Goal: Information Seeking & Learning: Learn about a topic

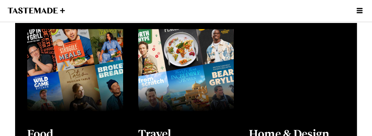
scroll to position [191, 0]
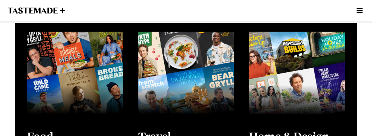
click at [359, 9] on icon "Open menu" at bounding box center [359, 10] width 6 height 5
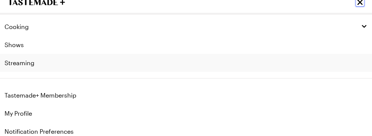
scroll to position [0, 0]
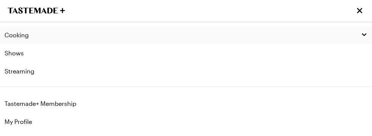
click at [17, 35] on span "Cooking" at bounding box center [17, 35] width 24 height 8
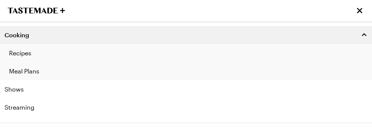
click at [25, 53] on link "Recipes" at bounding box center [186, 53] width 372 height 18
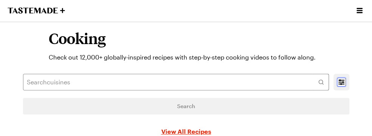
click at [340, 82] on icon "Mobile filters" at bounding box center [341, 82] width 9 height 9
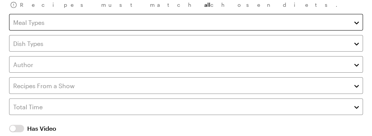
scroll to position [140, 0]
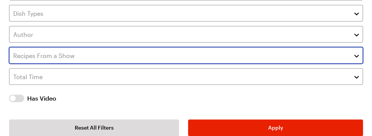
click at [356, 55] on button "button" at bounding box center [356, 55] width 7 height 9
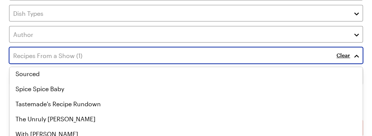
scroll to position [462, 0]
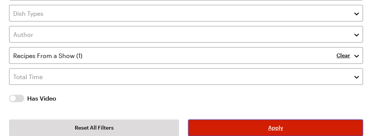
click at [273, 129] on span "Apply" at bounding box center [275, 128] width 15 height 8
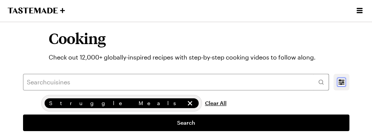
click at [340, 83] on icon "Mobile filters" at bounding box center [341, 82] width 9 height 9
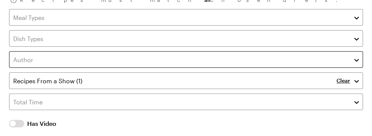
scroll to position [126, 0]
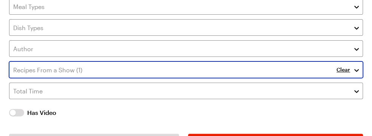
click at [355, 69] on button "button" at bounding box center [356, 69] width 7 height 9
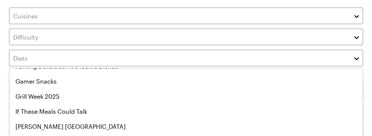
scroll to position [0, 0]
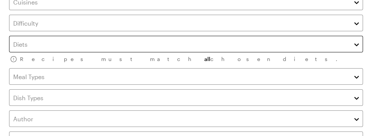
scroll to position [70, 0]
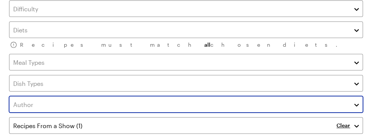
click at [355, 104] on button "button" at bounding box center [356, 104] width 7 height 9
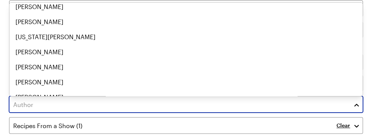
scroll to position [1179, 0]
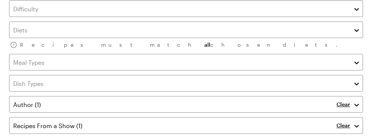
scroll to position [140, 0]
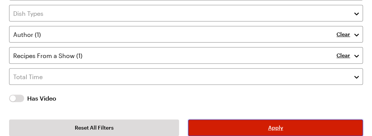
click at [277, 128] on span "Apply" at bounding box center [275, 128] width 15 height 8
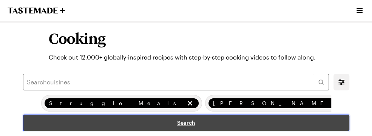
click at [200, 123] on link "Search" at bounding box center [186, 123] width 326 height 17
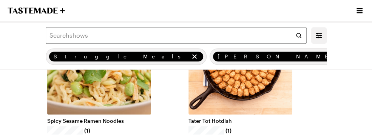
scroll to position [1911, 0]
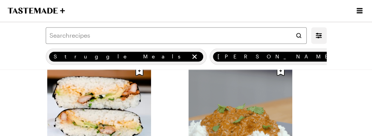
scroll to position [3878, 0]
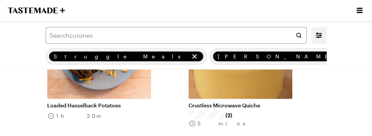
scroll to position [5857, 0]
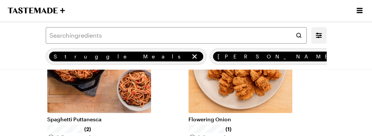
scroll to position [7823, 0]
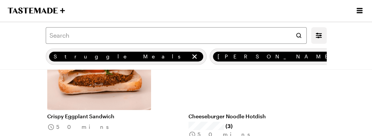
scroll to position [9762, 0]
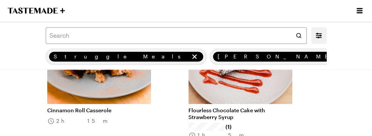
scroll to position [11742, 0]
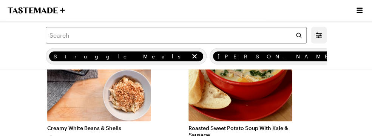
scroll to position [13517, 0]
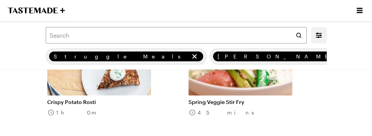
scroll to position [15511, 0]
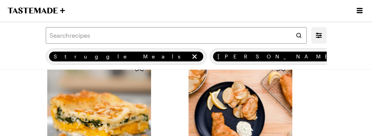
scroll to position [17600, 0]
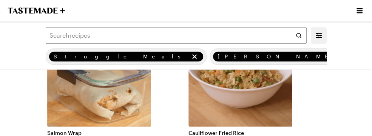
scroll to position [19552, 0]
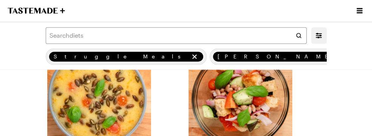
scroll to position [21368, 0]
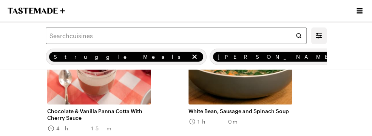
scroll to position [23348, 0]
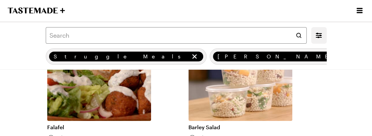
scroll to position [25478, 0]
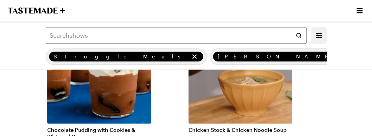
scroll to position [27403, 0]
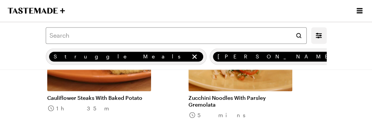
scroll to position [29396, 0]
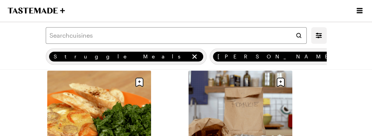
scroll to position [28973, 0]
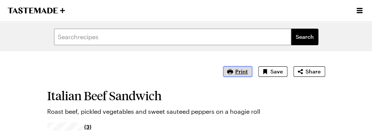
click at [238, 72] on span "Print" at bounding box center [241, 72] width 12 height 8
type textarea "x"
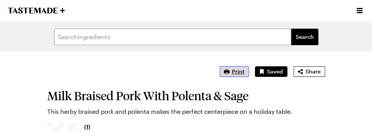
click at [240, 72] on span "Print" at bounding box center [238, 72] width 12 height 8
type textarea "x"
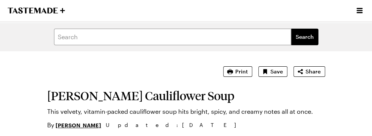
type textarea "x"
click at [238, 72] on span "Print" at bounding box center [241, 72] width 12 height 8
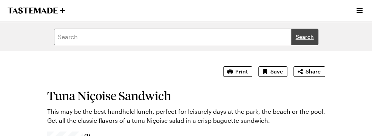
type textarea "x"
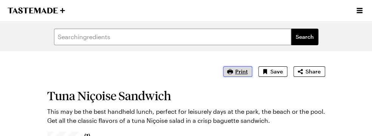
click at [234, 73] on icon "button" at bounding box center [230, 72] width 8 height 8
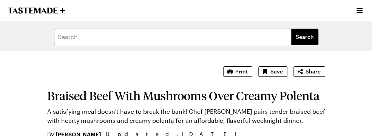
type textarea "x"
click at [244, 72] on span "Print" at bounding box center [241, 72] width 12 height 8
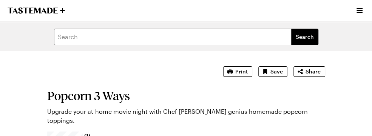
type textarea "x"
